Goal: Task Accomplishment & Management: Complete application form

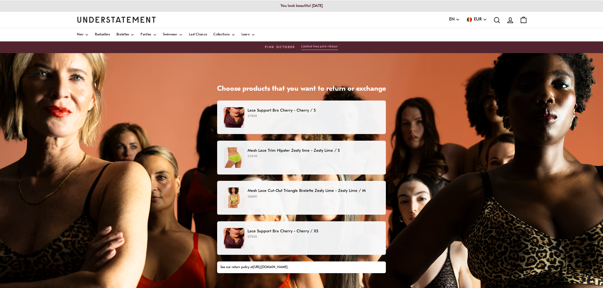
click at [320, 116] on p "€79.00" at bounding box center [314, 116] width 132 height 5
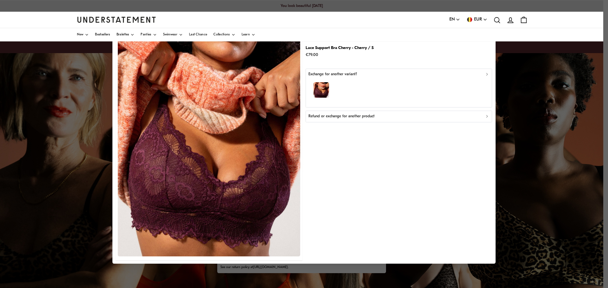
click at [380, 114] on div "Refund or exchange for another product" at bounding box center [398, 117] width 181 height 6
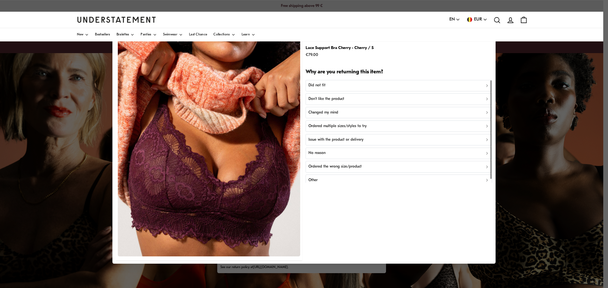
click at [333, 86] on div "Did not fit" at bounding box center [398, 86] width 181 height 6
click at [341, 84] on div "Too small" at bounding box center [398, 86] width 181 height 6
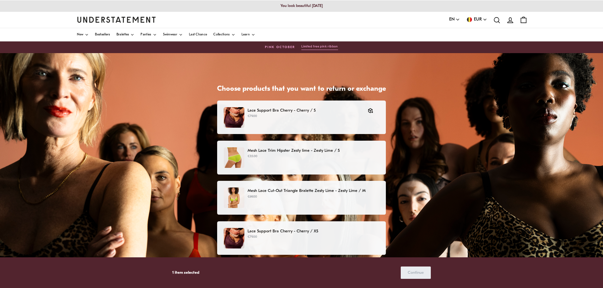
click at [365, 152] on p "Mesh Lace Trim Hipster Zesty lime - Zesty Lime / S" at bounding box center [314, 150] width 132 height 7
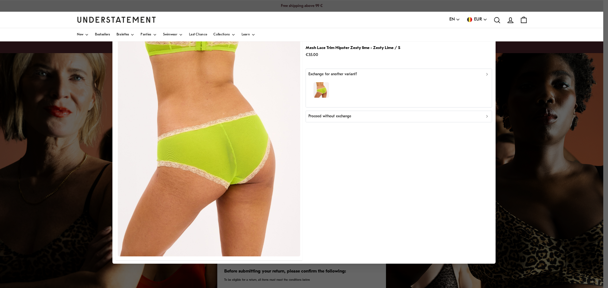
click at [337, 112] on button "Proceed without exchange" at bounding box center [398, 116] width 186 height 11
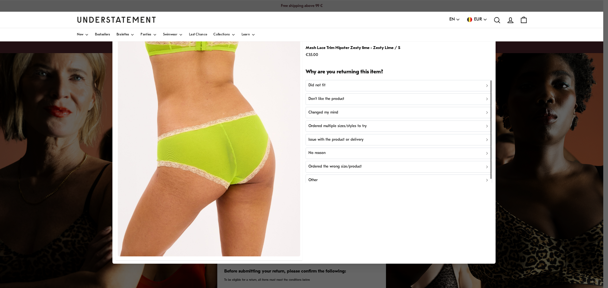
click at [323, 82] on button "Did not fit" at bounding box center [398, 85] width 186 height 11
click at [333, 84] on div "Too small" at bounding box center [398, 86] width 181 height 6
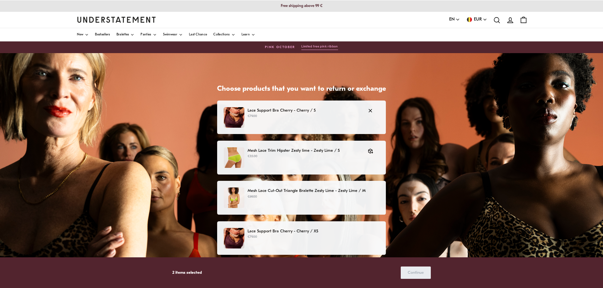
click at [315, 115] on p "€79.00" at bounding box center [305, 116] width 114 height 5
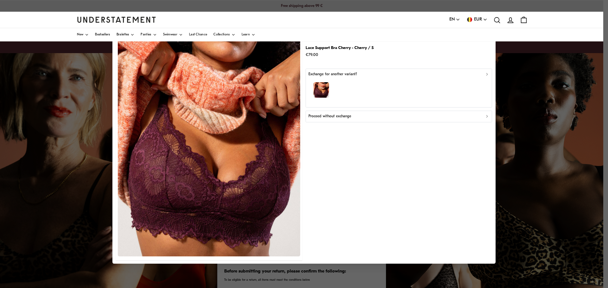
click at [340, 114] on p "Proceed without exchange" at bounding box center [329, 117] width 43 height 6
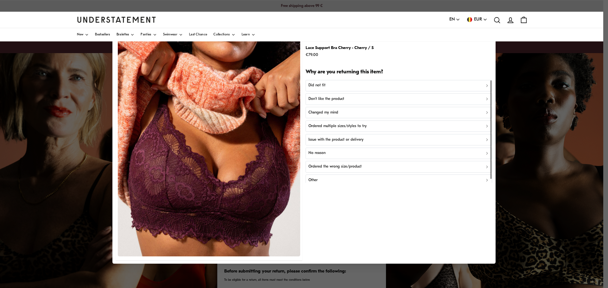
click at [554, 112] on div at bounding box center [304, 144] width 608 height 288
click at [324, 98] on p "Don't like the product" at bounding box center [326, 99] width 36 height 6
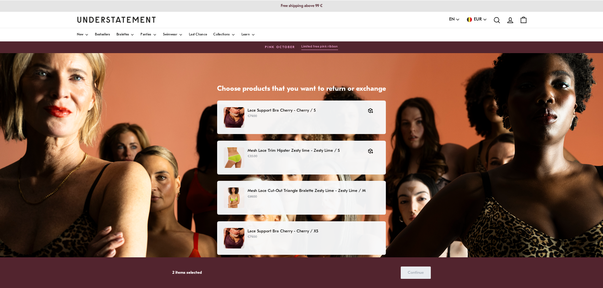
click at [351, 198] on p "€69.00" at bounding box center [314, 197] width 132 height 5
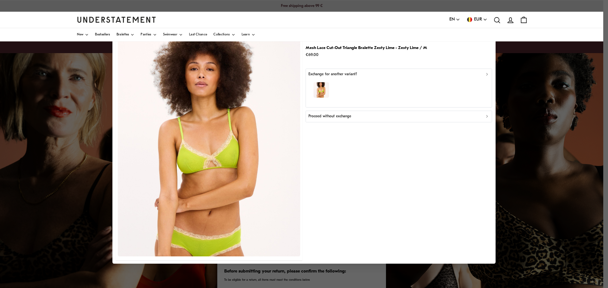
click at [333, 115] on p "Proceed without exchange" at bounding box center [329, 117] width 43 height 6
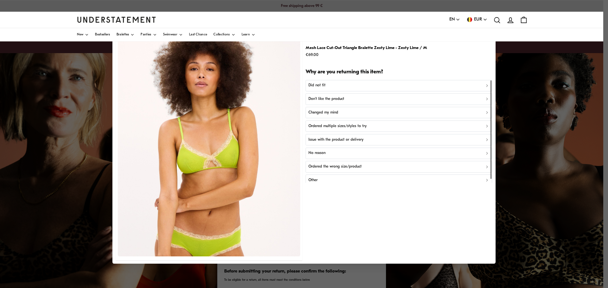
click at [334, 111] on p "Changed my mind" at bounding box center [323, 113] width 30 height 6
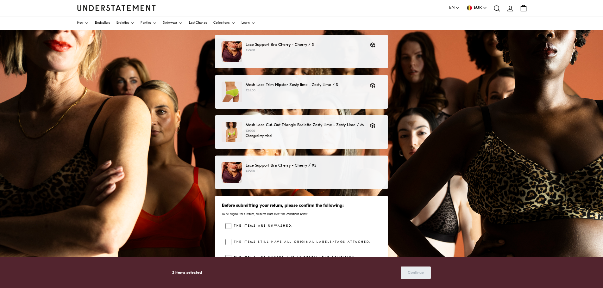
scroll to position [81, 0]
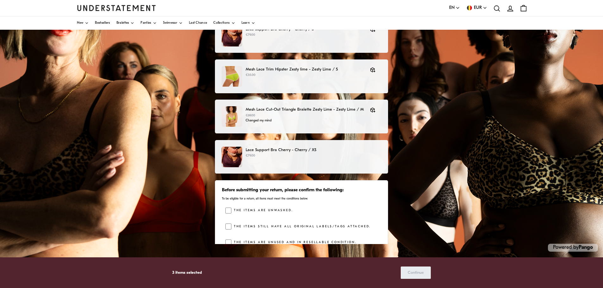
click at [377, 151] on p "Lace Support Bra Cherry - Cherry / XS" at bounding box center [314, 150] width 136 height 7
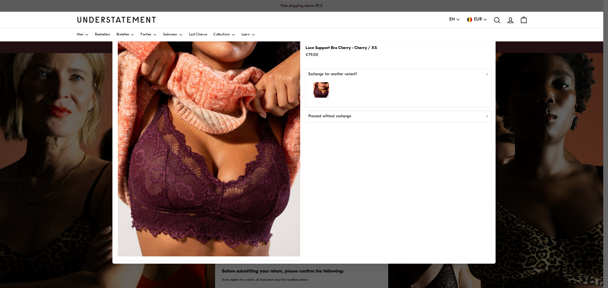
click at [341, 113] on button "Proceed without exchange" at bounding box center [398, 116] width 186 height 11
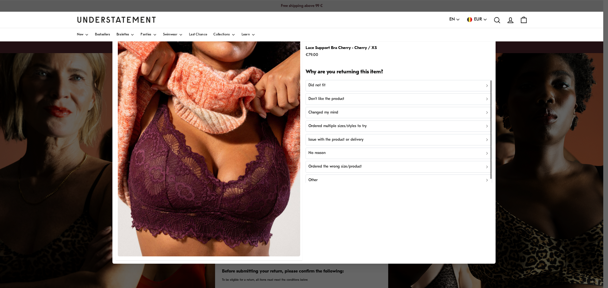
click at [314, 83] on p "Did not fit" at bounding box center [316, 86] width 17 height 6
click at [327, 81] on button "Too small" at bounding box center [398, 85] width 186 height 11
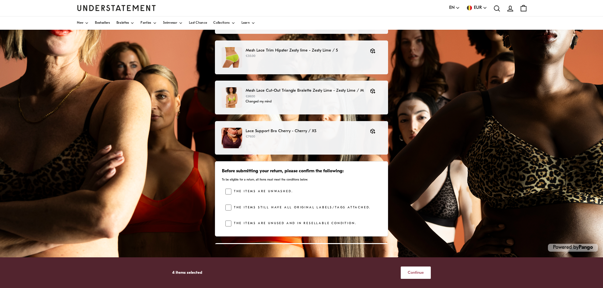
scroll to position [30, 0]
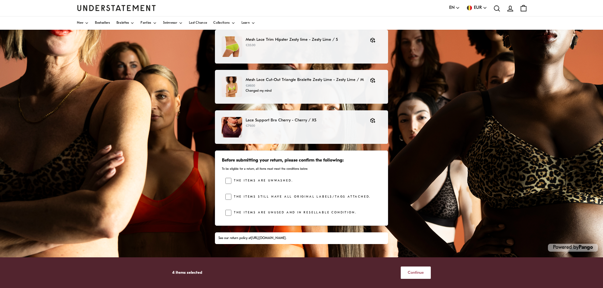
click at [417, 270] on span "Continue" at bounding box center [416, 273] width 16 height 12
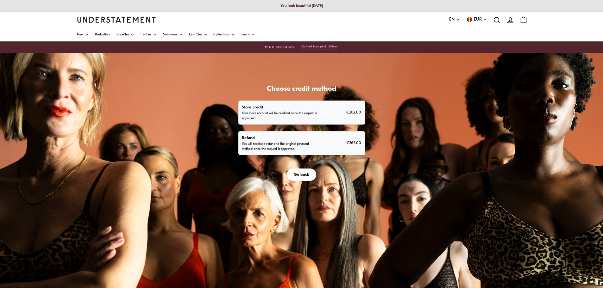
click at [277, 145] on p "You will receive a refund to the original payment method once the request is ap…" at bounding box center [281, 147] width 78 height 10
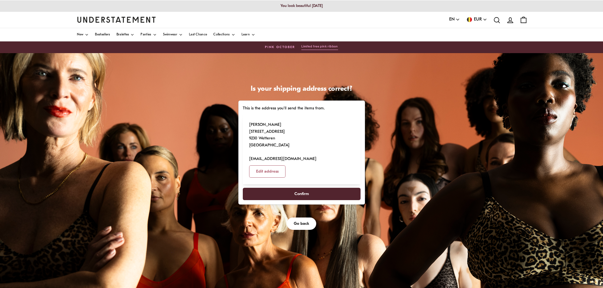
click at [309, 188] on span "Confirm" at bounding box center [301, 194] width 15 height 12
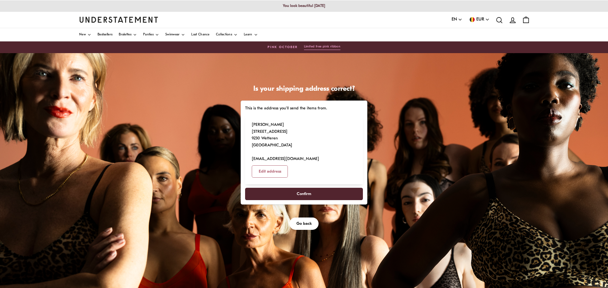
select select "**"
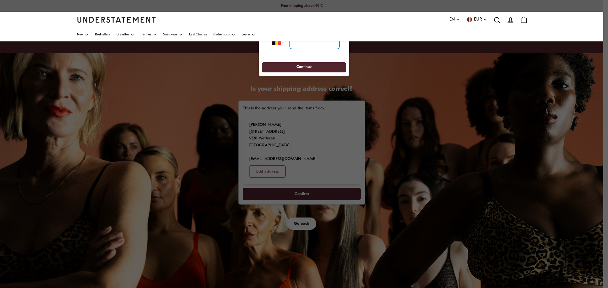
click at [301, 42] on input "tel" at bounding box center [315, 42] width 50 height 14
type input "**********"
click at [304, 63] on span "Continue" at bounding box center [303, 67] width 15 height 10
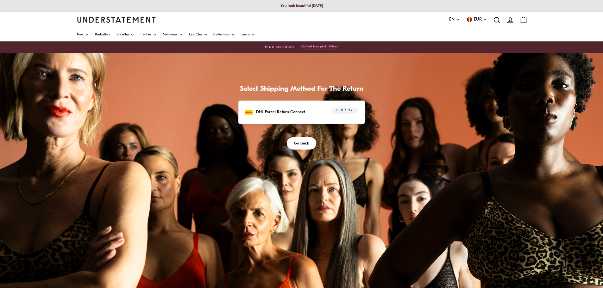
click at [296, 108] on div "DHL Parcel Return Connect EUR 5.99" at bounding box center [301, 113] width 113 height 10
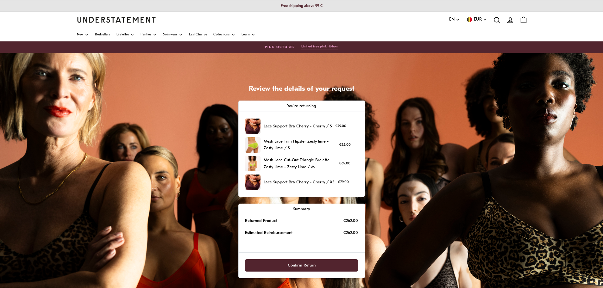
click at [309, 267] on span "Confirm Return" at bounding box center [302, 266] width 28 height 12
click at [316, 260] on button "Confirm Return" at bounding box center [301, 266] width 113 height 12
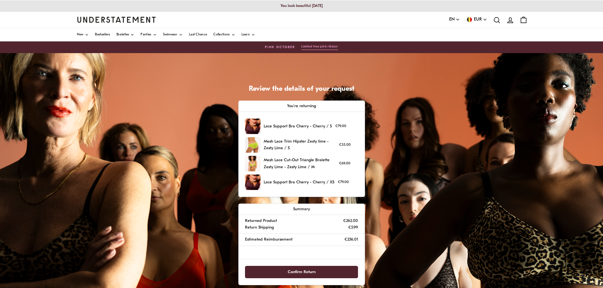
click at [304, 269] on span "Confirm Return" at bounding box center [302, 273] width 28 height 12
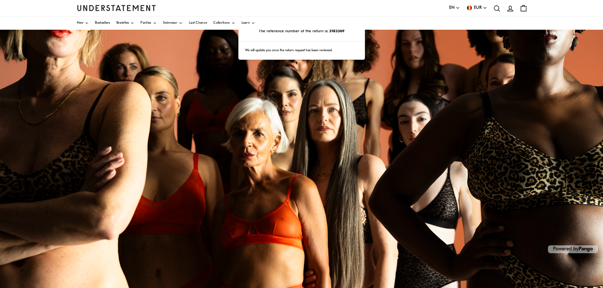
scroll to position [81, 0]
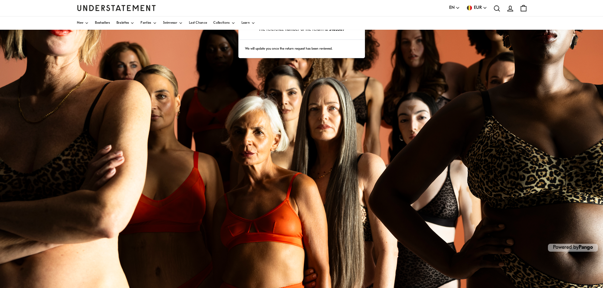
click at [589, 55] on div "Thank you for your request! The reference number of the return is: 3183369 We w…" at bounding box center [301, 130] width 603 height 317
